Goal: Transaction & Acquisition: Download file/media

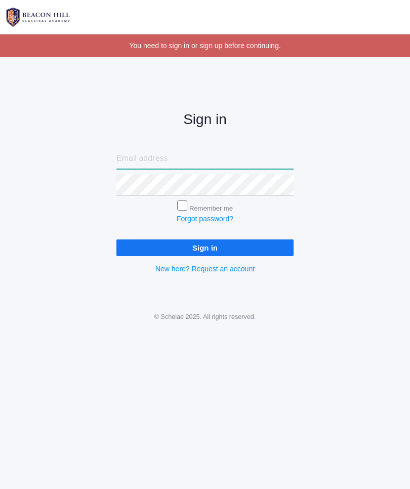
type input "lilyrbao@gmail.com"
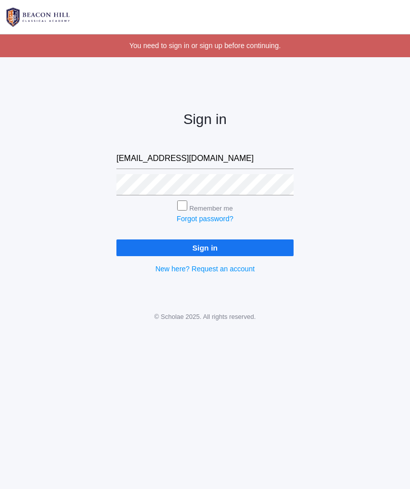
click at [205, 246] on input "Sign in" at bounding box center [204, 247] width 177 height 17
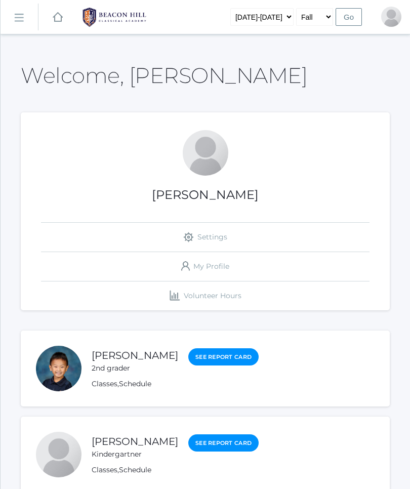
click at [103, 381] on link "Classes" at bounding box center [105, 383] width 26 height 9
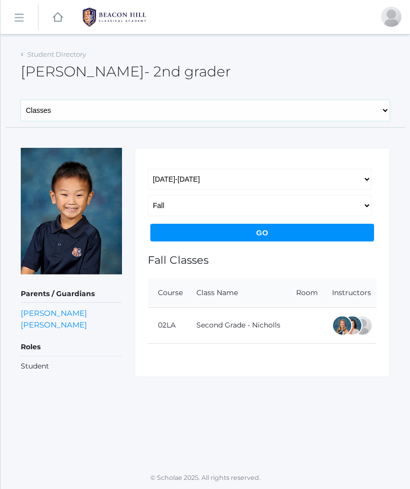
click at [91, 107] on select "General Family Lesson Plans Attendance Contacts Classes Schedule Grades Medical" at bounding box center [205, 110] width 369 height 21
select select "/students/3731/lesson-plans"
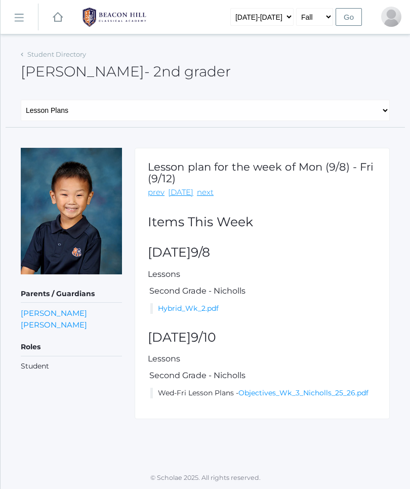
click at [206, 310] on link "Hybrid_Wk_2.pdf" at bounding box center [188, 308] width 61 height 9
